Goal: Task Accomplishment & Management: Manage account settings

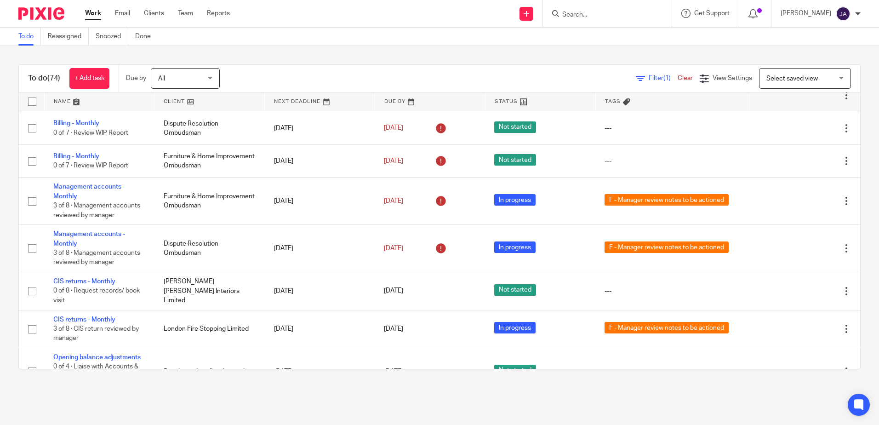
scroll to position [1886, 0]
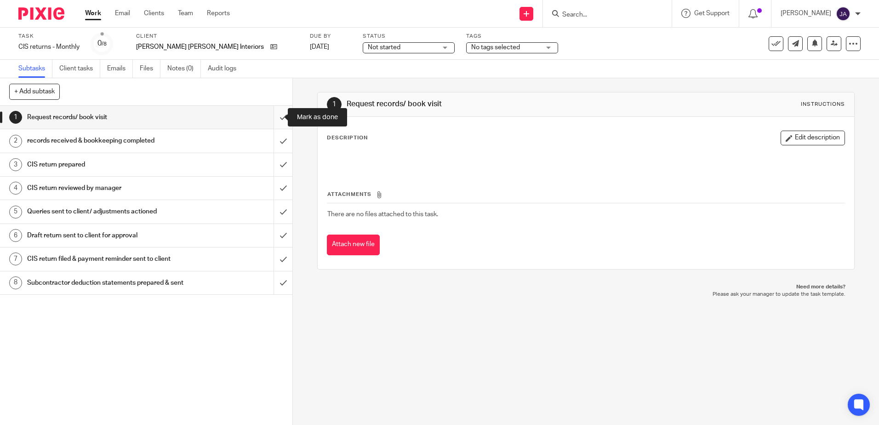
click at [270, 122] on input "submit" at bounding box center [146, 117] width 293 height 23
click at [269, 140] on input "submit" at bounding box center [146, 140] width 293 height 23
click at [274, 166] on input "submit" at bounding box center [146, 164] width 293 height 23
click at [368, 50] on span "Not started" at bounding box center [402, 48] width 69 height 10
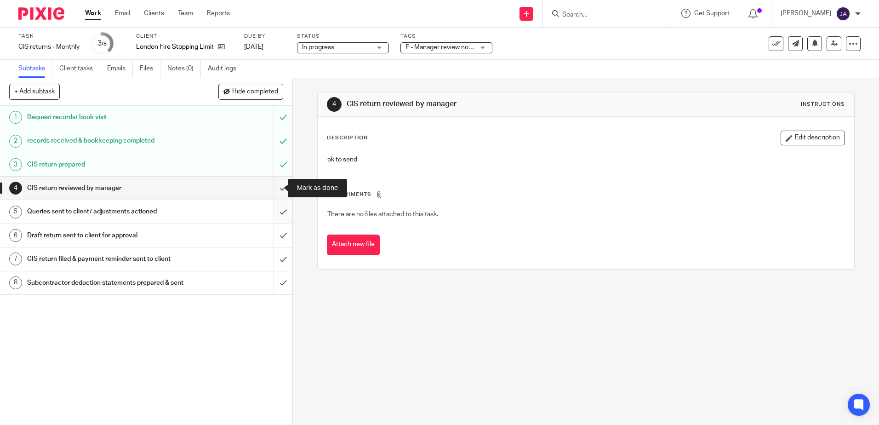
drag, startPoint x: 276, startPoint y: 187, endPoint x: 277, endPoint y: 201, distance: 13.9
click at [276, 187] on input "submit" at bounding box center [146, 188] width 293 height 23
click at [281, 212] on input "submit" at bounding box center [146, 211] width 293 height 23
click at [277, 230] on input "submit" at bounding box center [146, 235] width 293 height 23
click at [456, 43] on span "F - Manager review notes to be actioned" at bounding box center [440, 48] width 69 height 10
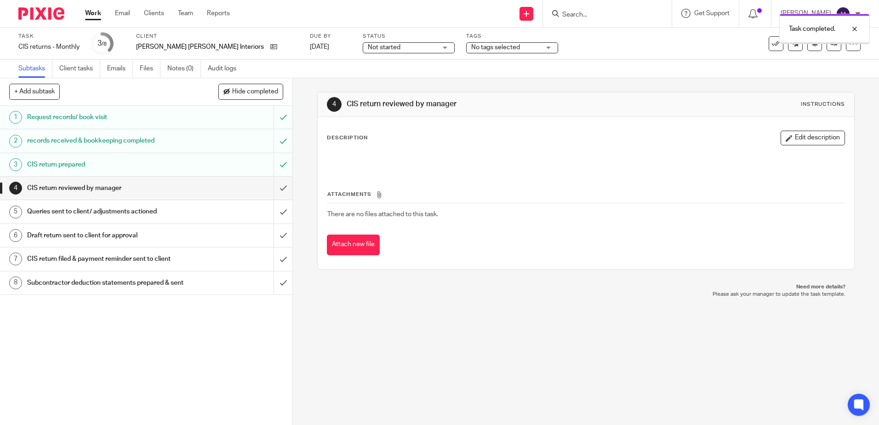
click at [488, 45] on div "No tags selected" at bounding box center [512, 47] width 92 height 11
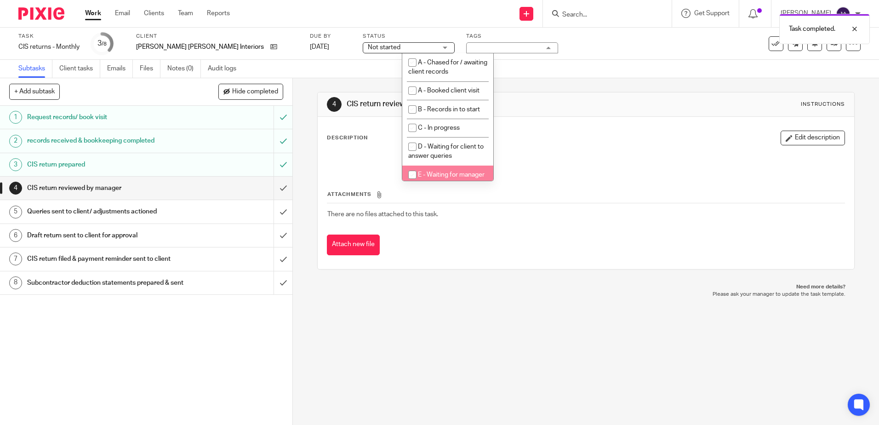
click at [446, 166] on li "E - Waiting for manager review/approval" at bounding box center [447, 180] width 91 height 28
checkbox input "true"
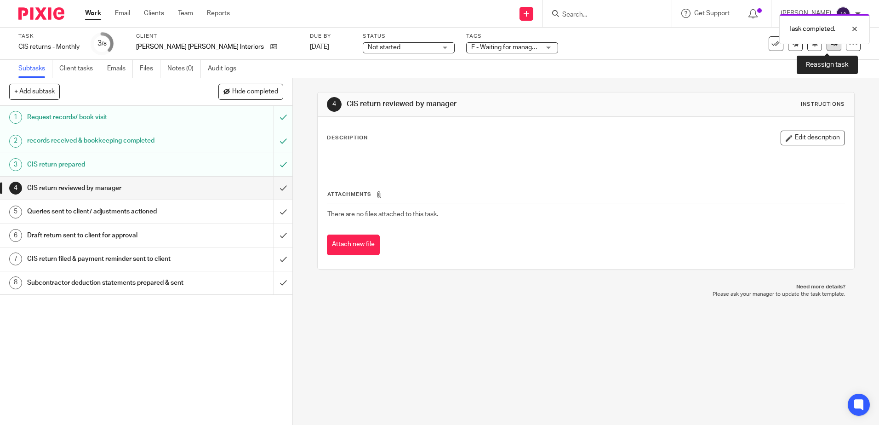
click at [827, 49] on link at bounding box center [834, 43] width 15 height 15
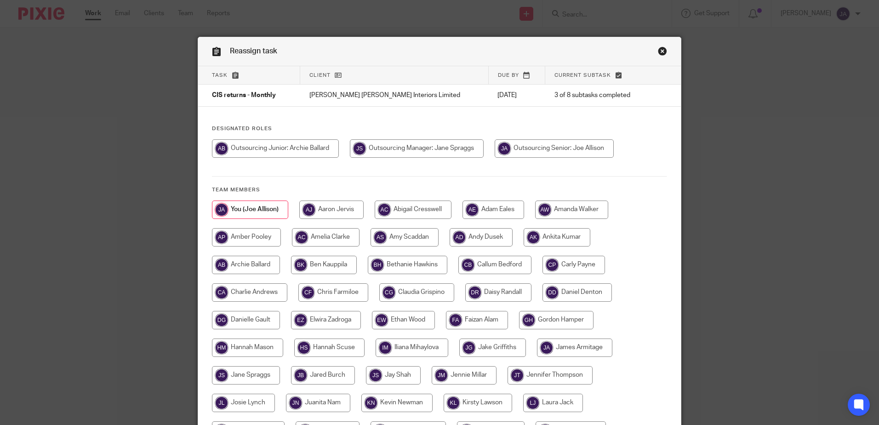
click at [407, 149] on input "radio" at bounding box center [417, 148] width 134 height 18
radio input "true"
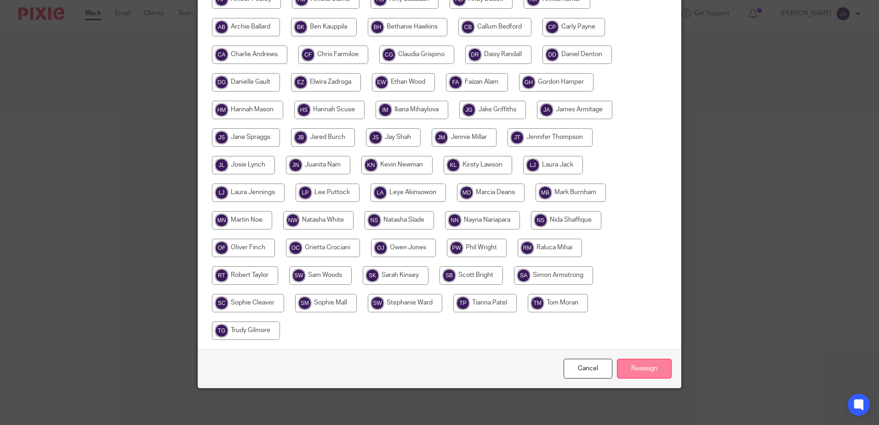
click at [637, 374] on input "Reassign" at bounding box center [644, 369] width 55 height 20
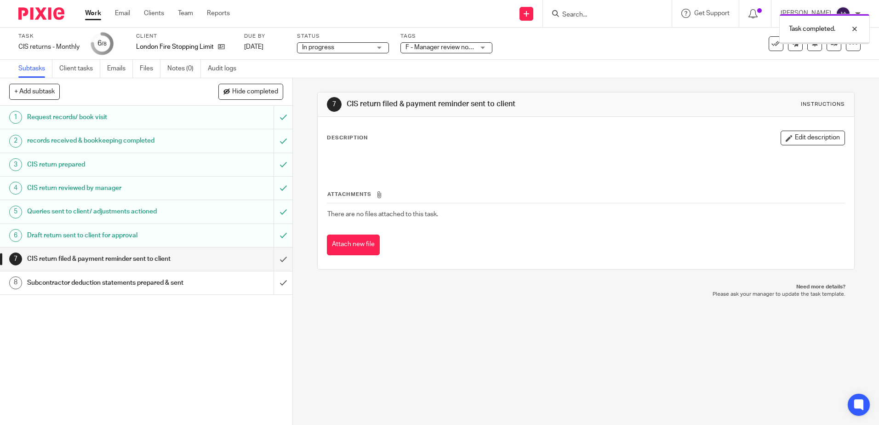
click at [449, 44] on div "Task completed." at bounding box center [655, 26] width 431 height 35
click at [457, 54] on div "Task CIS returns - Monthly Save CIS returns - Monthly 6 /8 Client London Fire S…" at bounding box center [439, 44] width 879 height 32
click at [459, 50] on span "F - Manager review notes to be actioned" at bounding box center [463, 47] width 115 height 6
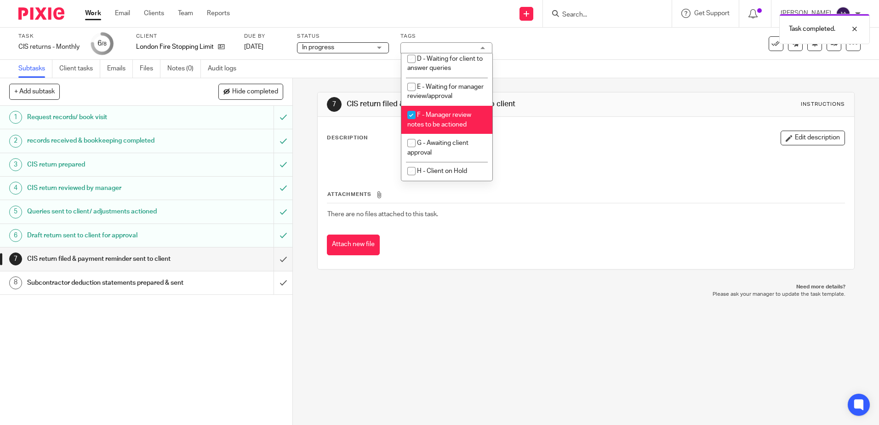
scroll to position [97, 0]
click at [437, 120] on li "F - Manager review notes to be actioned" at bounding box center [447, 120] width 91 height 28
checkbox input "false"
click at [437, 145] on span "G - Awaiting client approval" at bounding box center [438, 148] width 61 height 16
checkbox input "true"
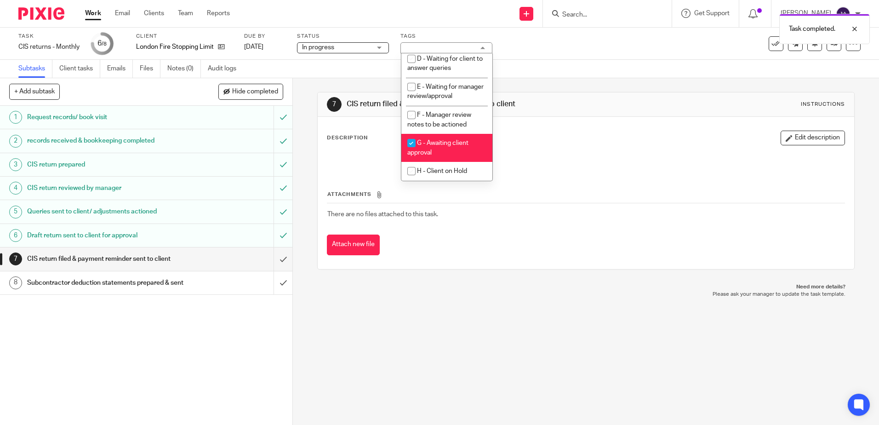
click at [635, 68] on div "Subtasks Client tasks Emails Files Notes (0) Audit logs" at bounding box center [439, 69] width 879 height 18
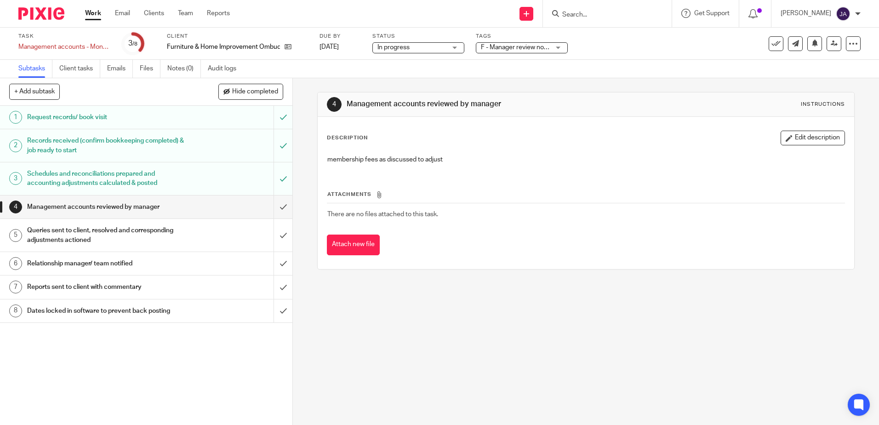
drag, startPoint x: 823, startPoint y: 136, endPoint x: 815, endPoint y: 152, distance: 17.7
click at [823, 136] on button "Edit description" at bounding box center [813, 138] width 64 height 15
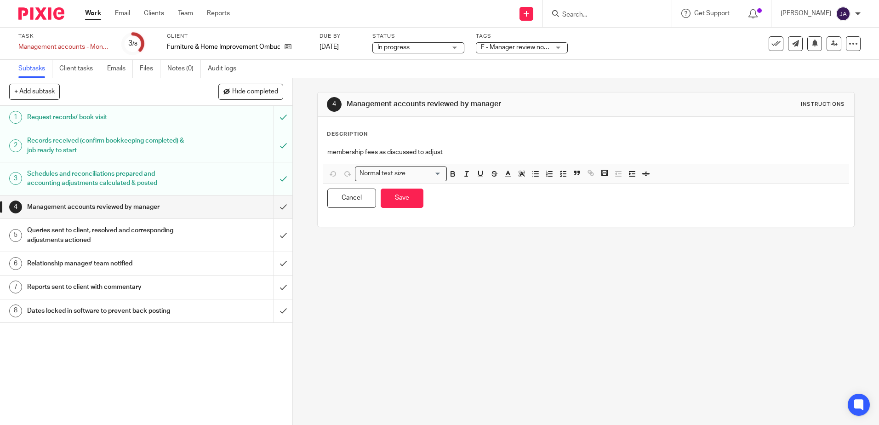
click at [441, 154] on p "membership fees as discussed to adjust" at bounding box center [585, 152] width 517 height 9
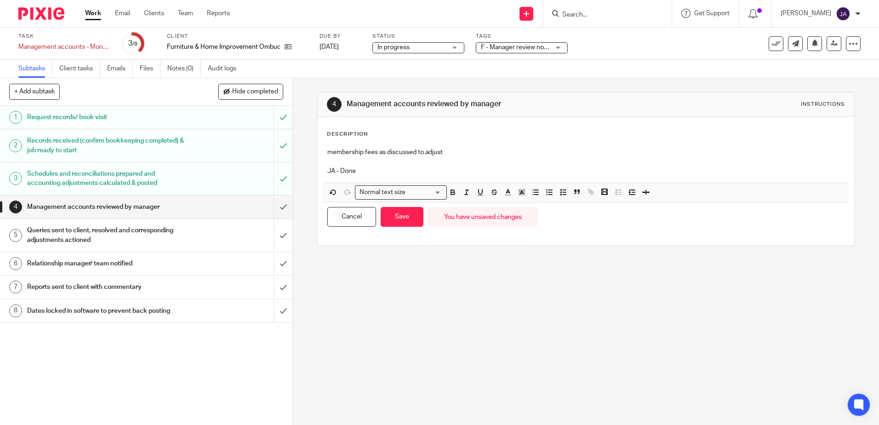
click at [476, 375] on div "4 Management accounts reviewed by manager Instructions Description membership f…" at bounding box center [586, 251] width 586 height 347
click at [532, 322] on div "4 Management accounts reviewed by manager Instructions Description membership f…" at bounding box center [586, 251] width 586 height 347
click at [399, 224] on button "Save" at bounding box center [402, 217] width 43 height 20
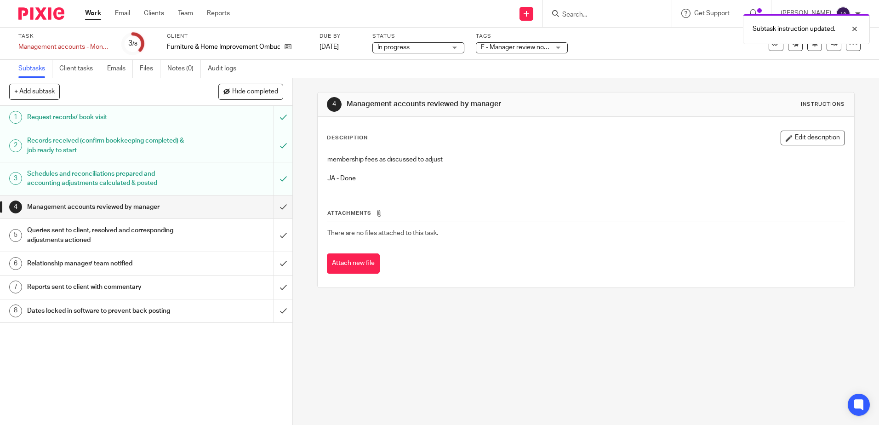
click at [537, 46] on span "F - Manager review notes to be actioned" at bounding box center [538, 47] width 115 height 6
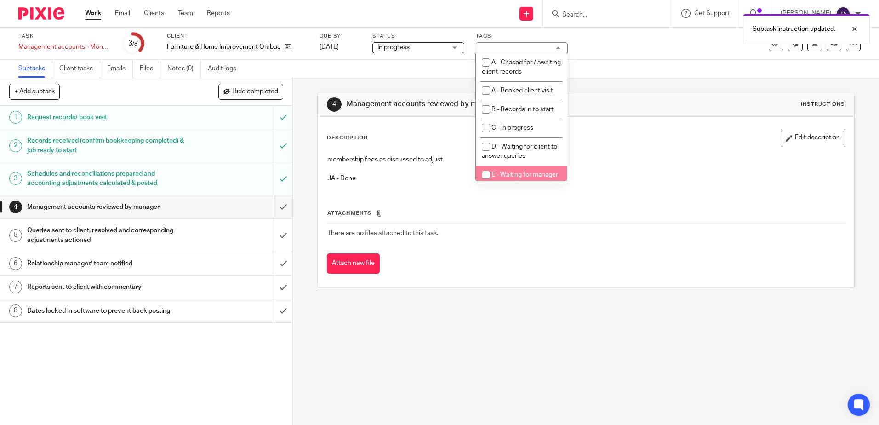
click at [526, 178] on li "E - Waiting for manager review/approval" at bounding box center [521, 180] width 91 height 28
checkbox input "true"
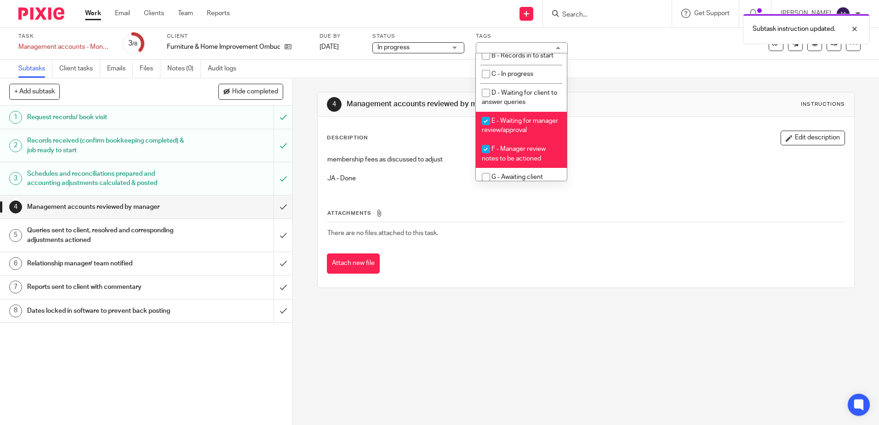
scroll to position [92, 0]
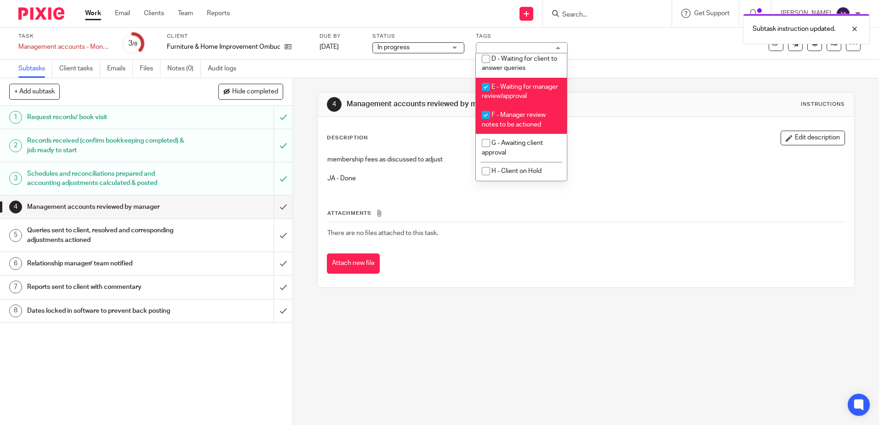
click at [516, 125] on li "F - Manager review notes to be actioned" at bounding box center [521, 120] width 91 height 28
checkbox input "false"
click at [452, 54] on div "Status In progress In progress Not started In progress 2" at bounding box center [419, 44] width 92 height 22
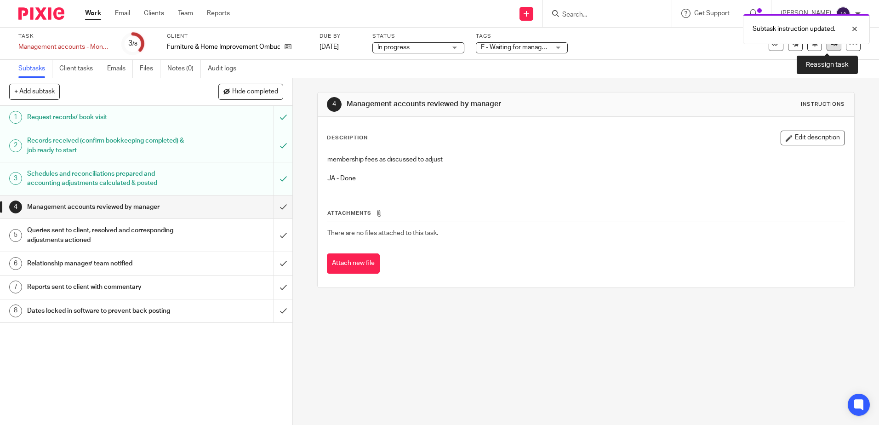
click at [827, 47] on link at bounding box center [834, 43] width 15 height 15
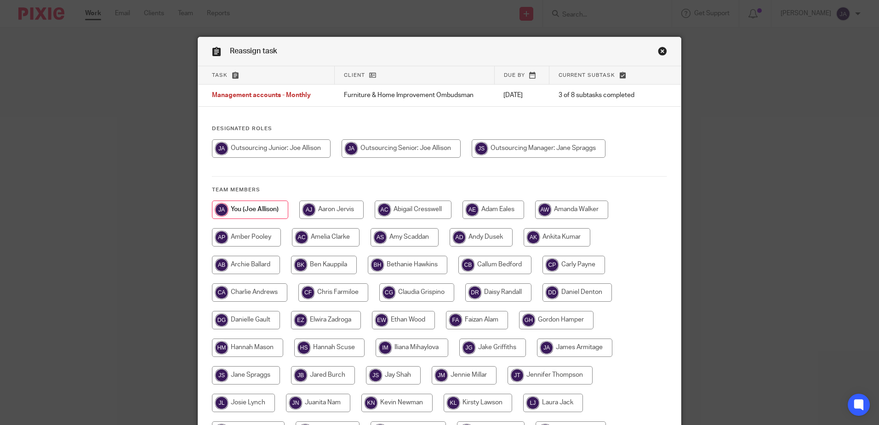
click at [384, 148] on input "radio" at bounding box center [401, 148] width 119 height 18
radio input "true"
click at [538, 148] on input "radio" at bounding box center [540, 148] width 134 height 18
radio input "true"
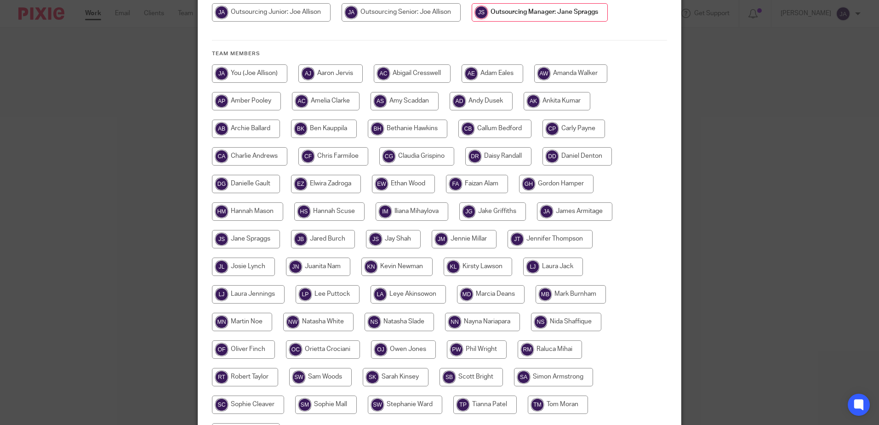
scroll to position [184, 0]
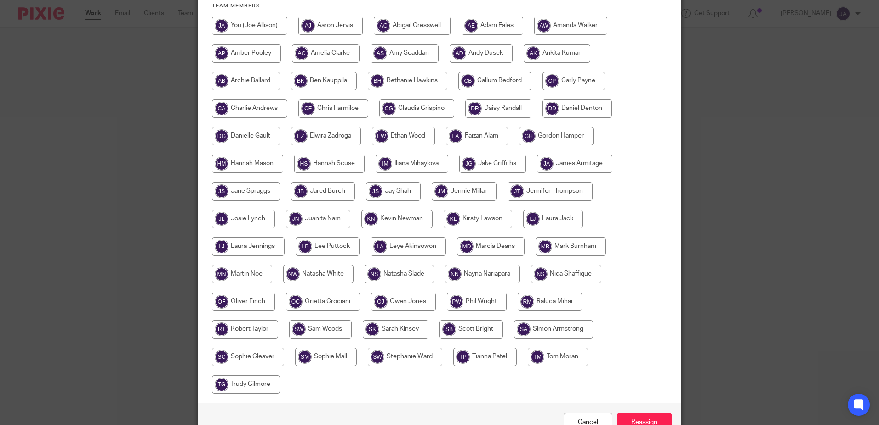
click at [641, 406] on div "Cancel Reassign" at bounding box center [439, 422] width 483 height 39
click at [643, 415] on input "Reassign" at bounding box center [644, 423] width 55 height 20
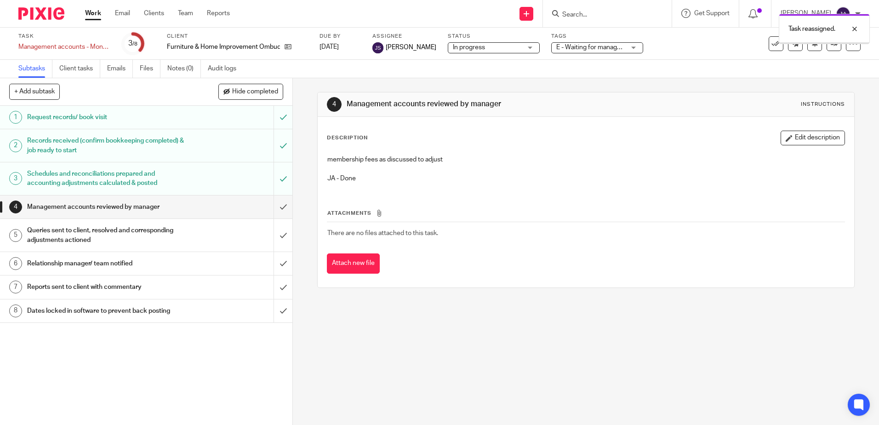
click at [585, 318] on div "4 Management accounts reviewed by manager Instructions Description Edit descrip…" at bounding box center [586, 251] width 586 height 347
